Goal: Transaction & Acquisition: Purchase product/service

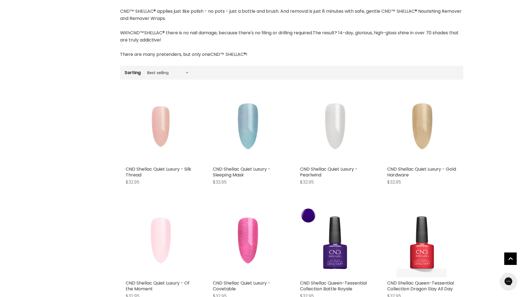
scroll to position [138, 0]
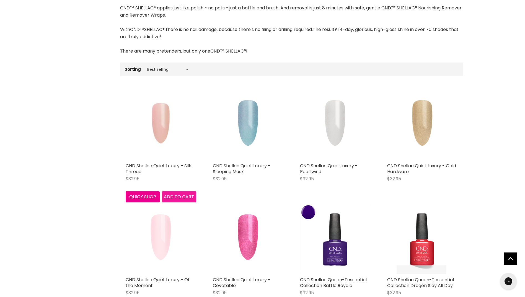
click at [167, 197] on span "Add to cart" at bounding box center [179, 197] width 30 height 6
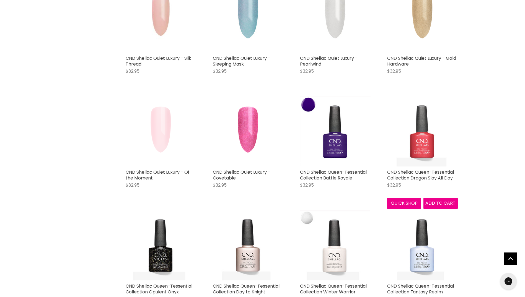
scroll to position [249, 0]
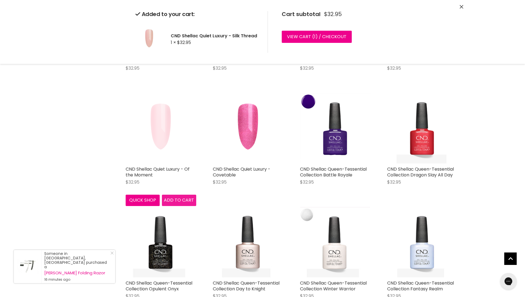
click at [181, 201] on button "Add to cart" at bounding box center [179, 200] width 34 height 11
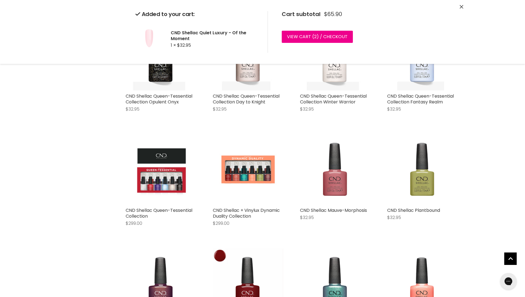
scroll to position [443, 0]
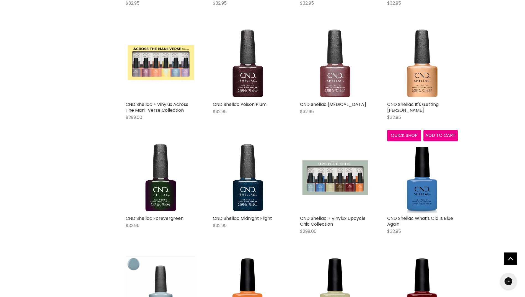
scroll to position [1190, 0]
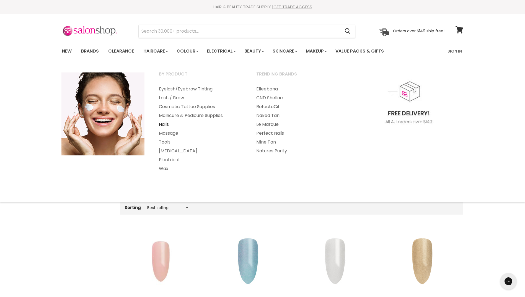
click at [164, 122] on link "Nails" at bounding box center [200, 124] width 96 height 9
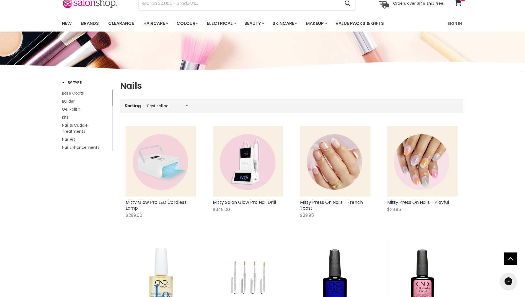
scroll to position [55, 0]
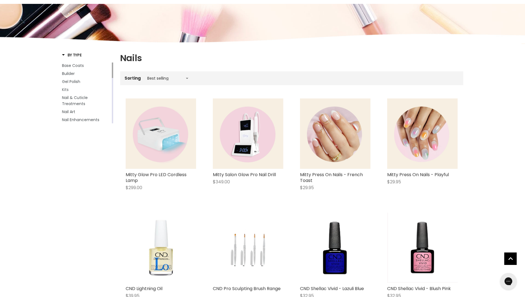
click at [65, 89] on span "Kits" at bounding box center [65, 90] width 7 height 6
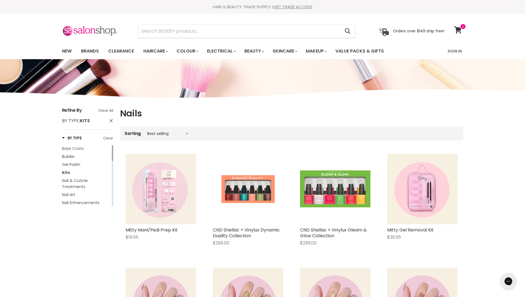
click at [75, 149] on span "Base Coats" at bounding box center [73, 149] width 22 height 6
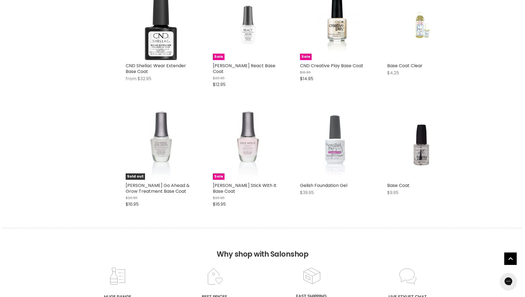
scroll to position [304, 0]
